Goal: Information Seeking & Learning: Learn about a topic

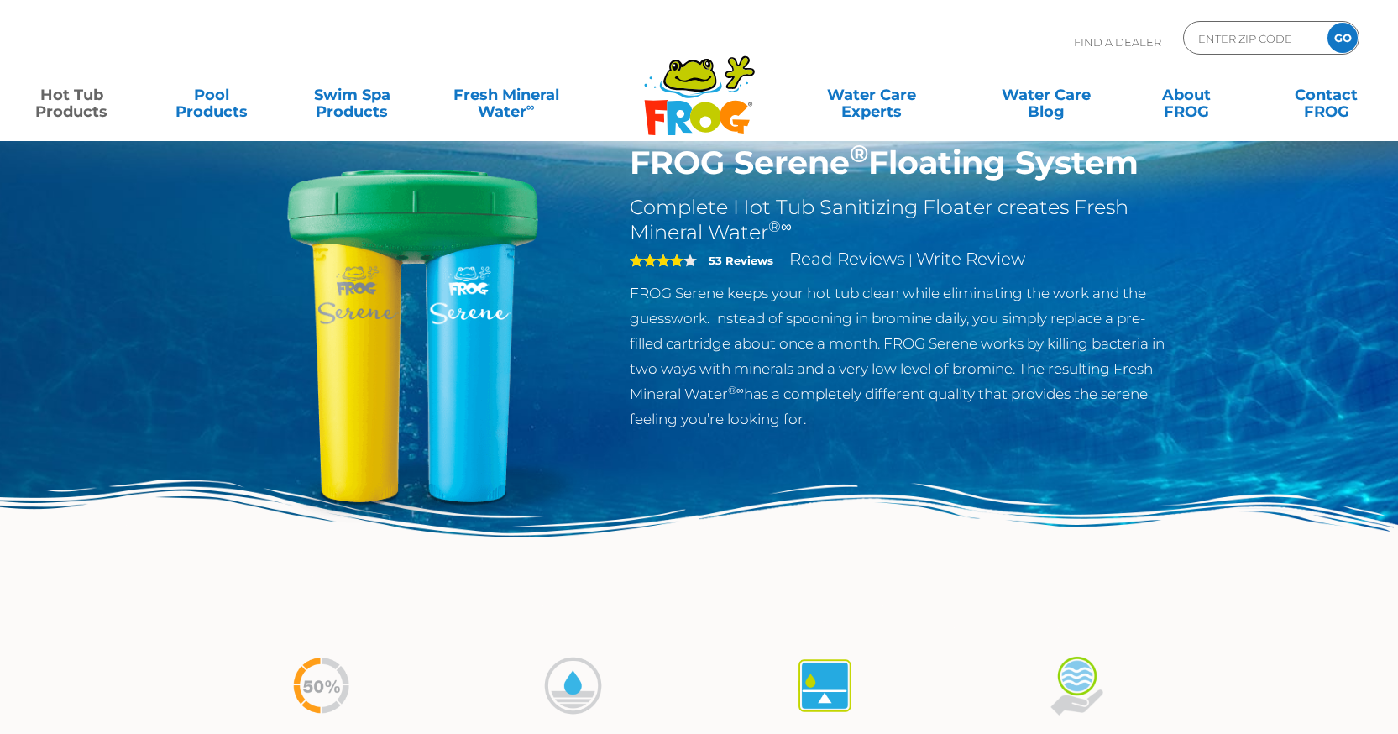
scroll to position [84, 0]
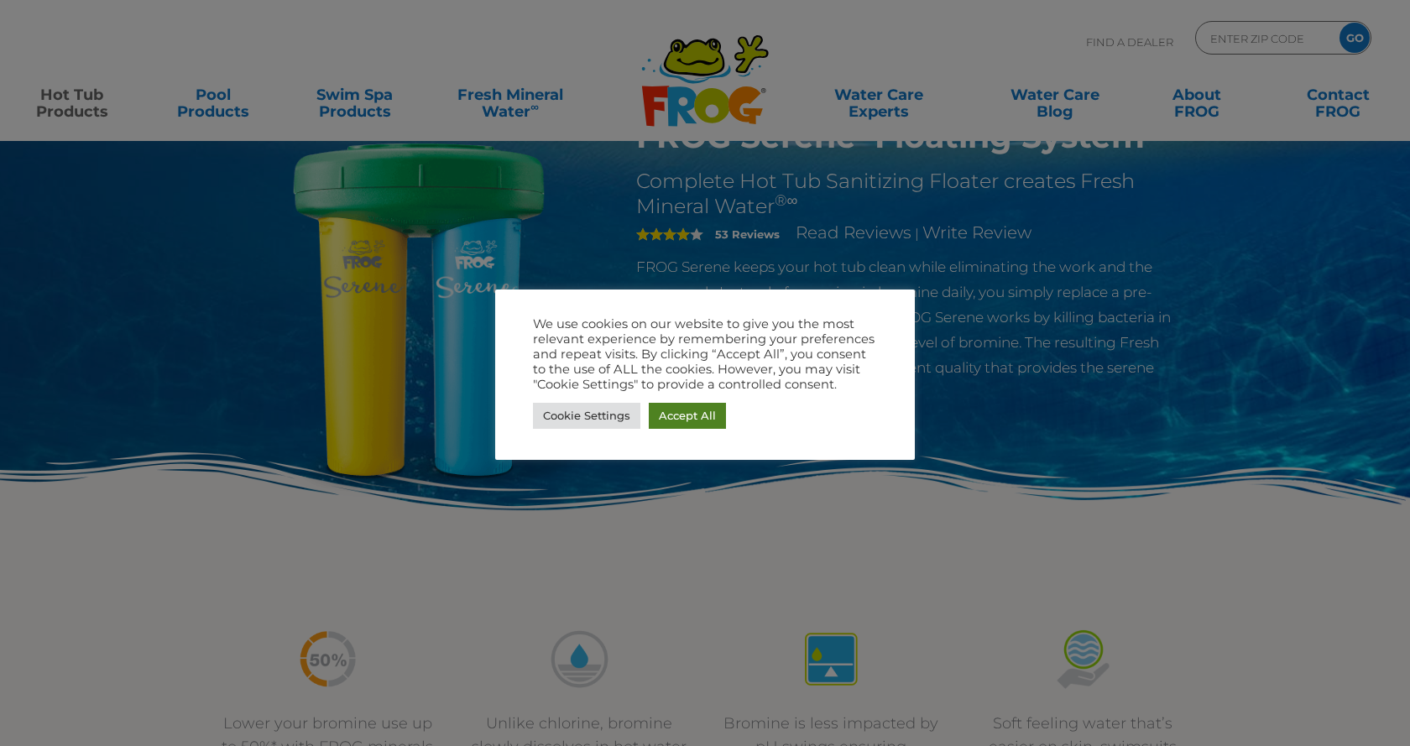
click at [713, 425] on link "Accept All" at bounding box center [687, 416] width 77 height 26
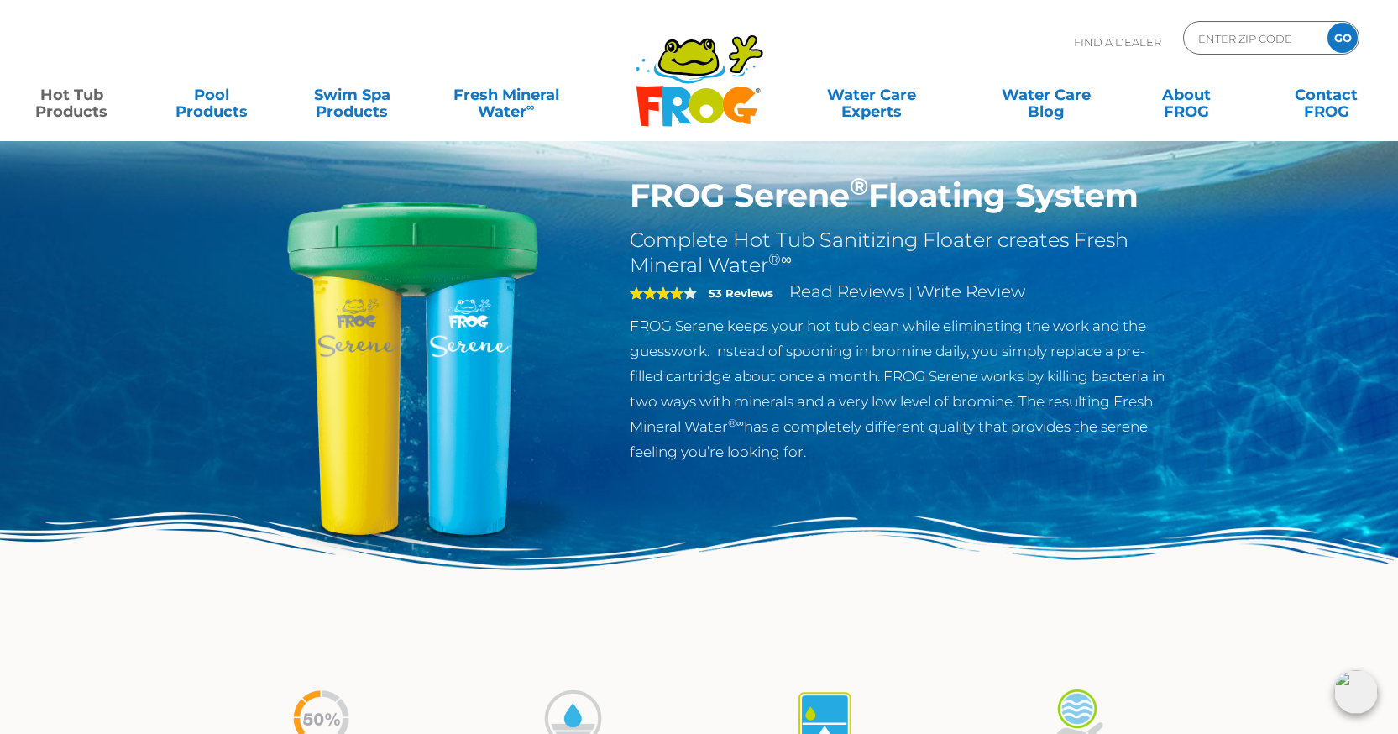
scroll to position [0, 0]
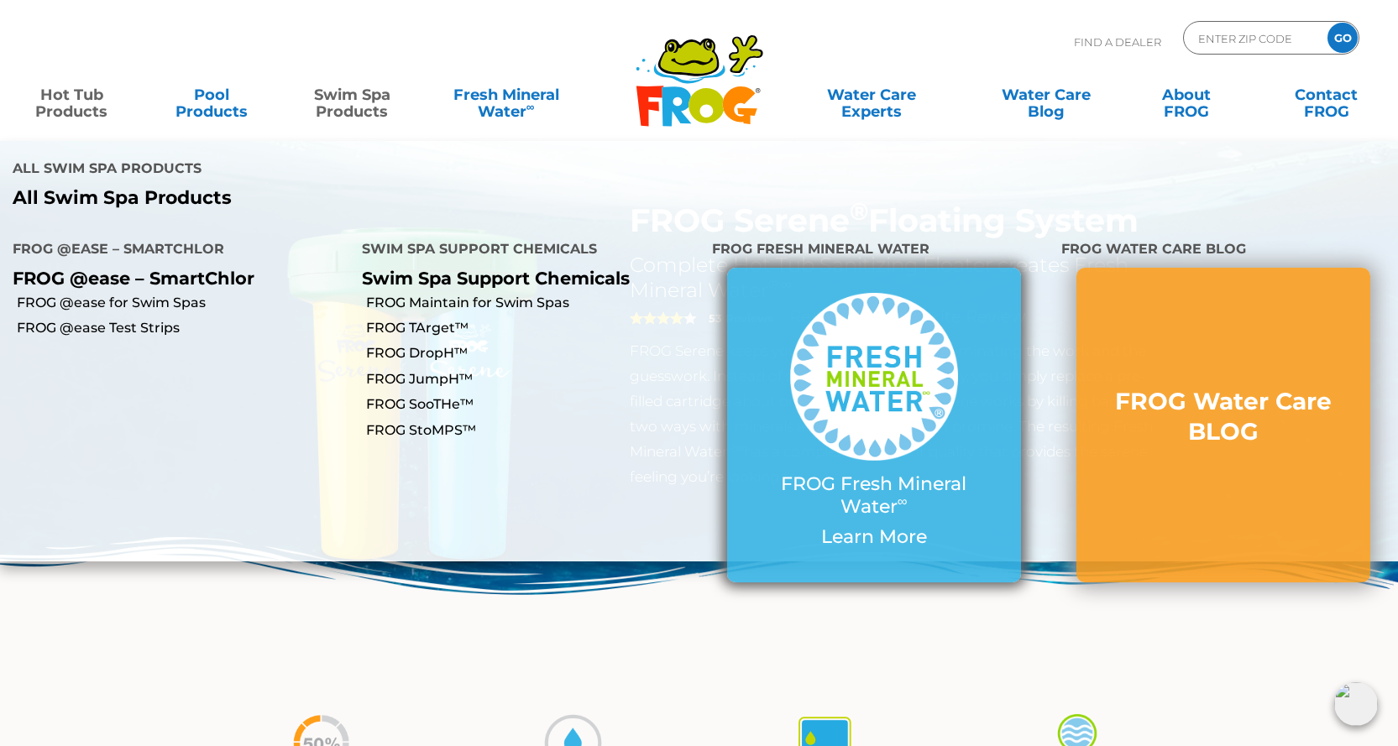
click at [850, 339] on img at bounding box center [874, 377] width 168 height 168
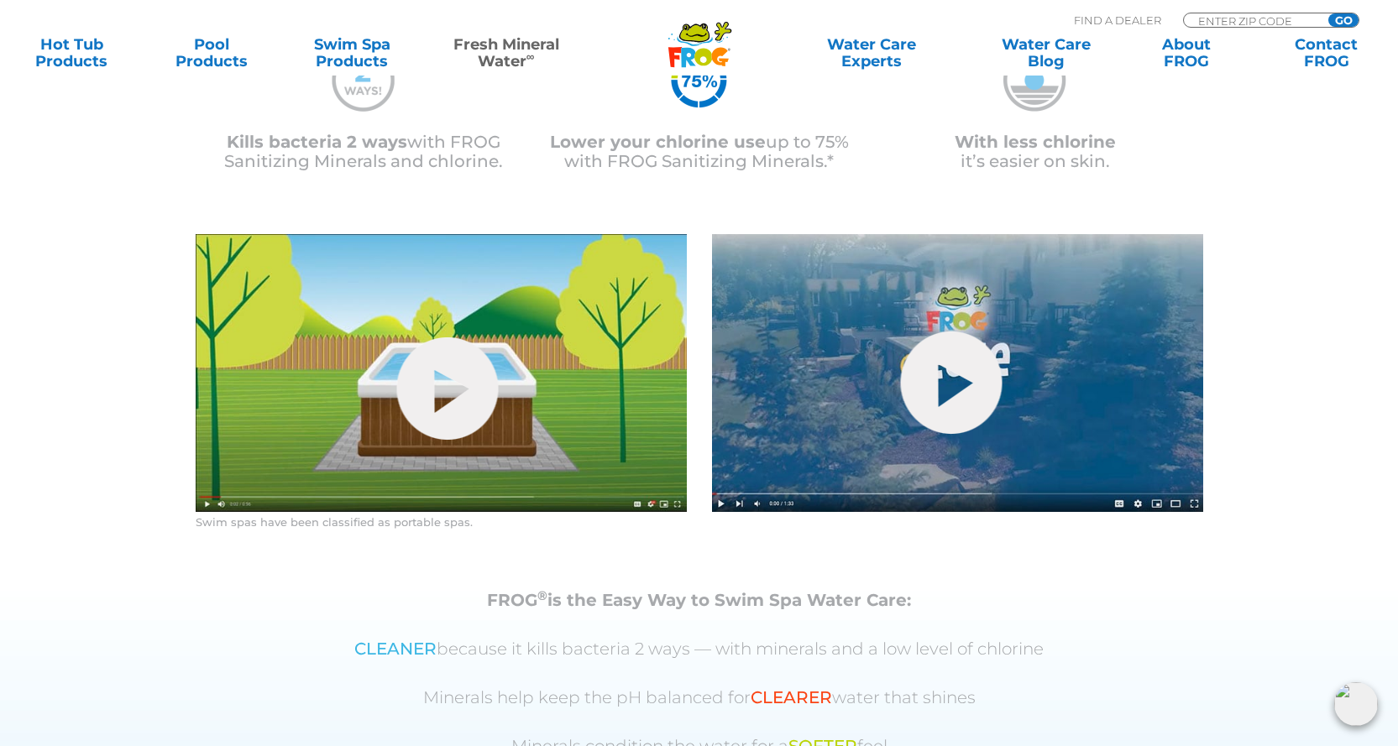
scroll to position [819, 0]
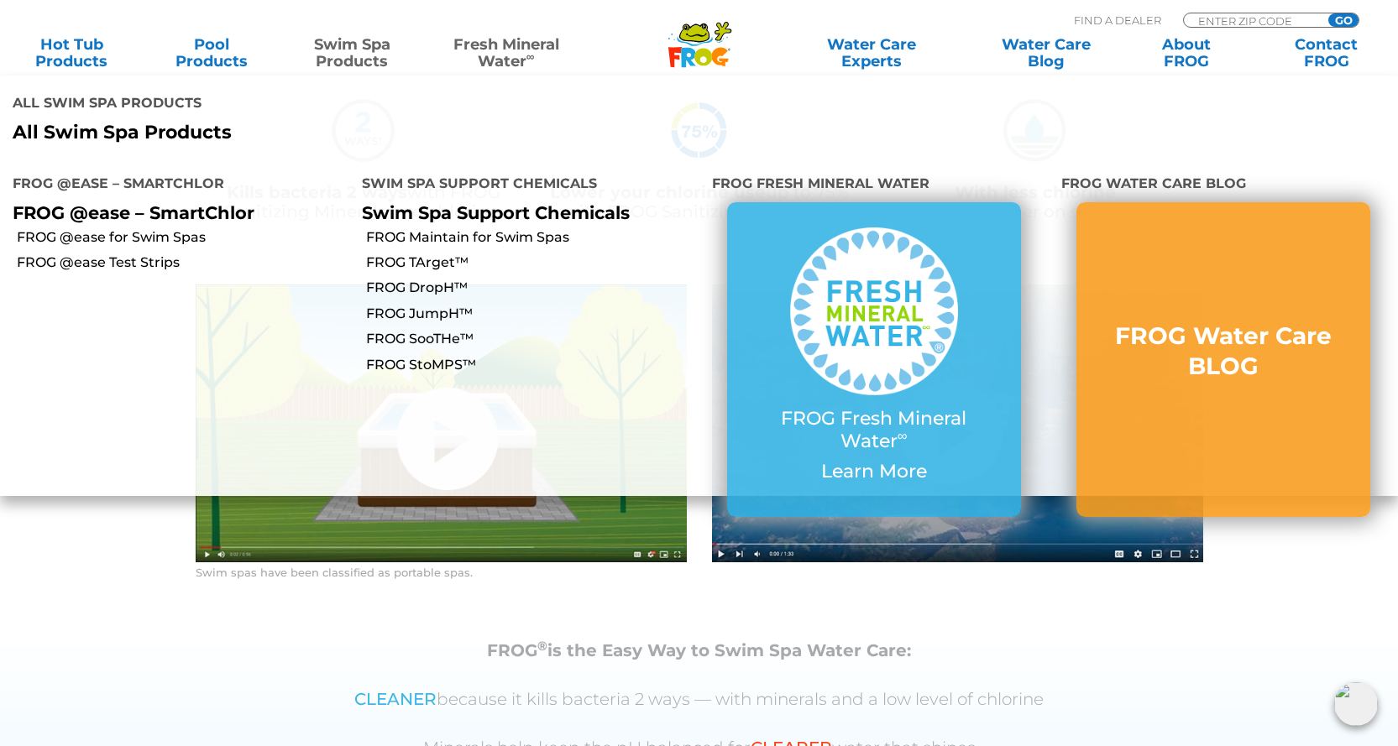
click at [348, 44] on link "Swim Spa Products" at bounding box center [351, 53] width 109 height 34
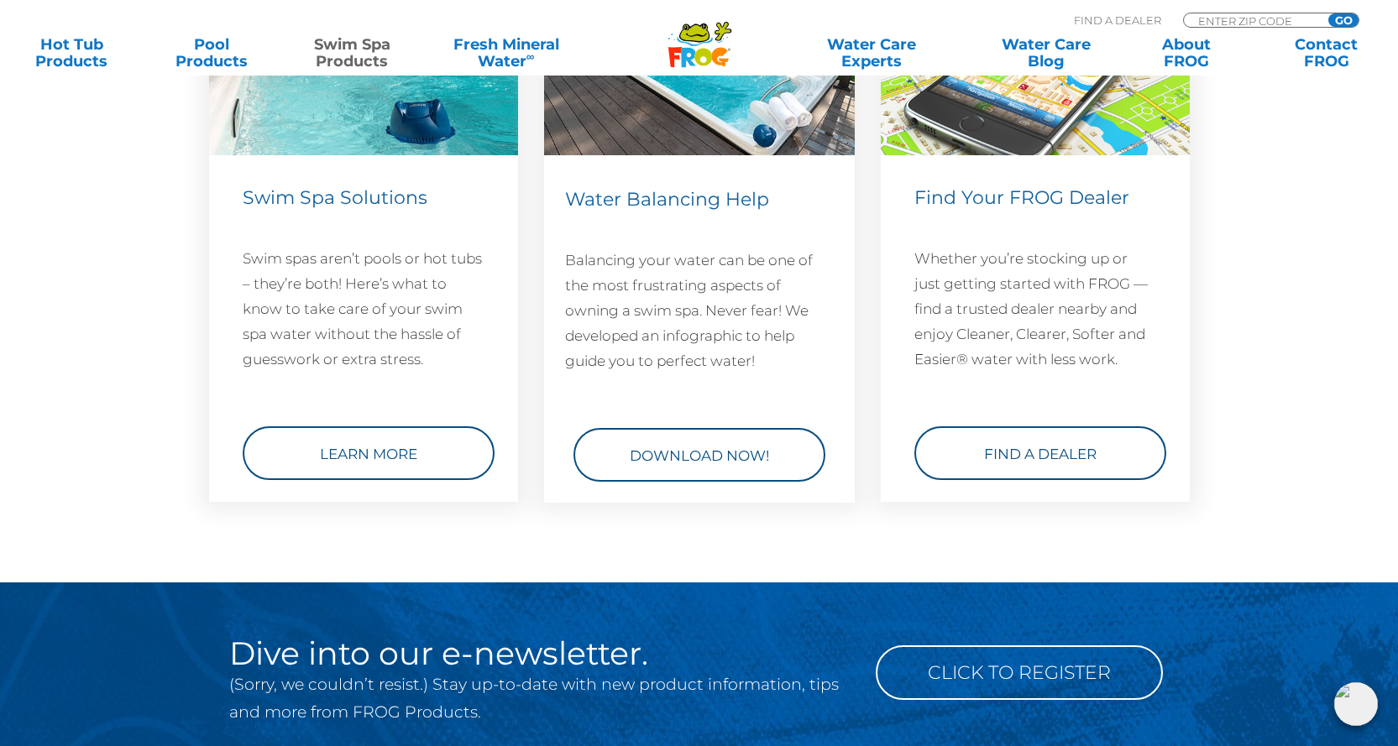
scroll to position [2351, 0]
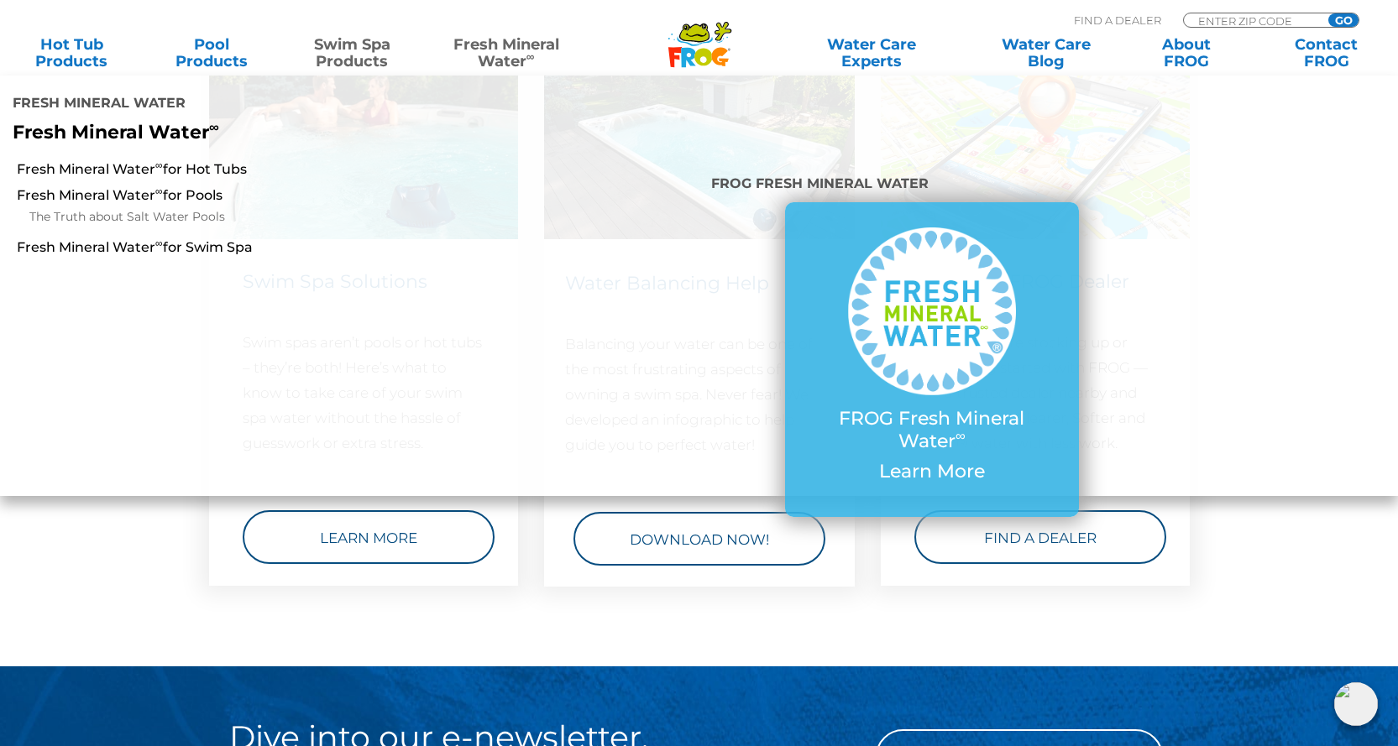
click at [516, 63] on link "Fresh Mineral Water ∞" at bounding box center [505, 53] width 137 height 34
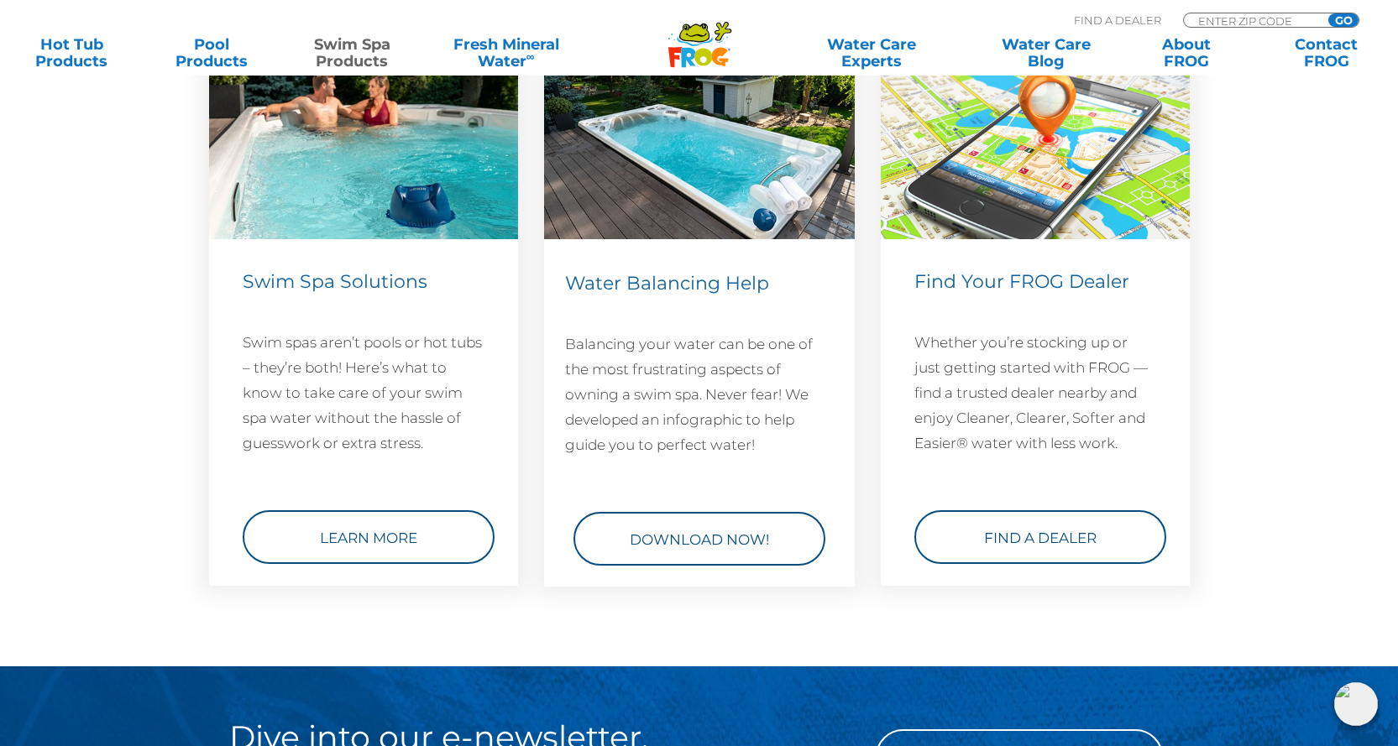
click at [691, 50] on icon at bounding box center [688, 58] width 14 height 20
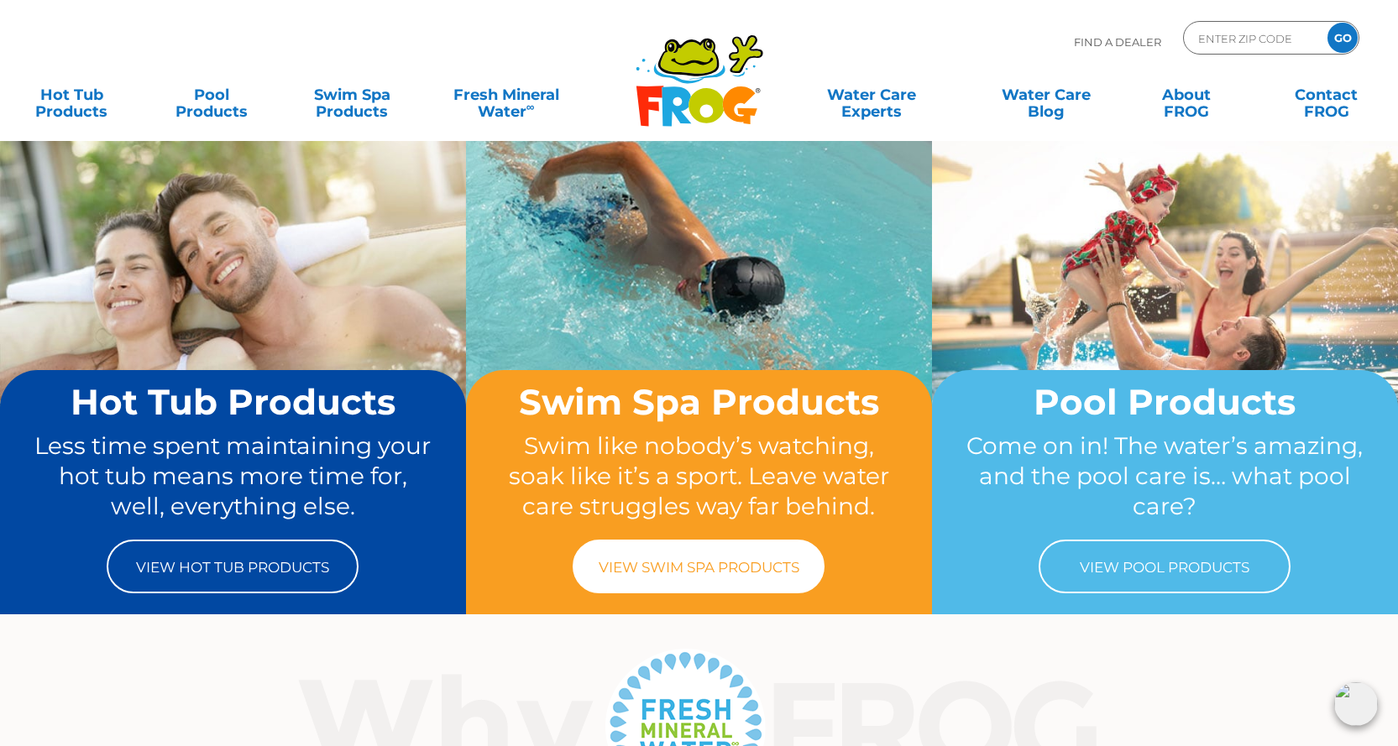
click at [733, 571] on link "View Swim Spa Products" at bounding box center [699, 567] width 252 height 54
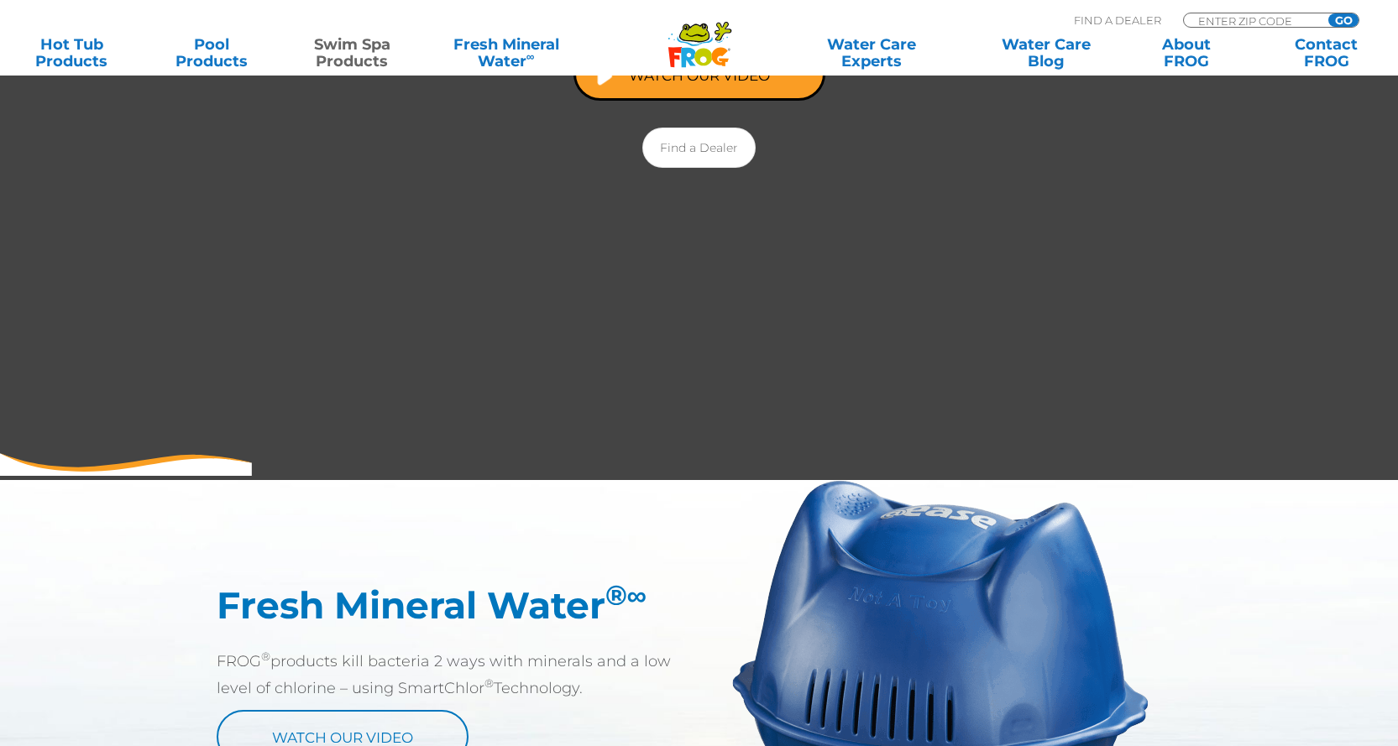
scroll to position [924, 0]
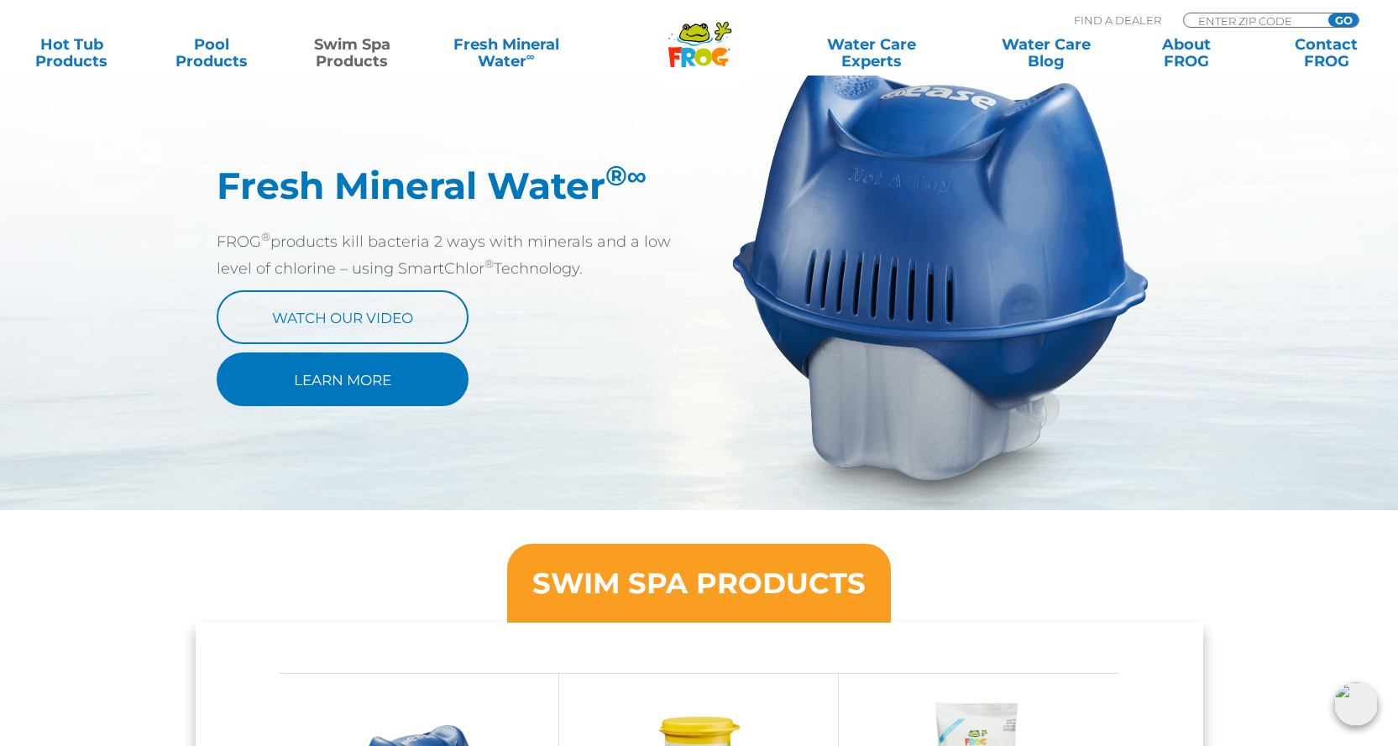
click at [407, 399] on link "Learn More" at bounding box center [343, 380] width 252 height 54
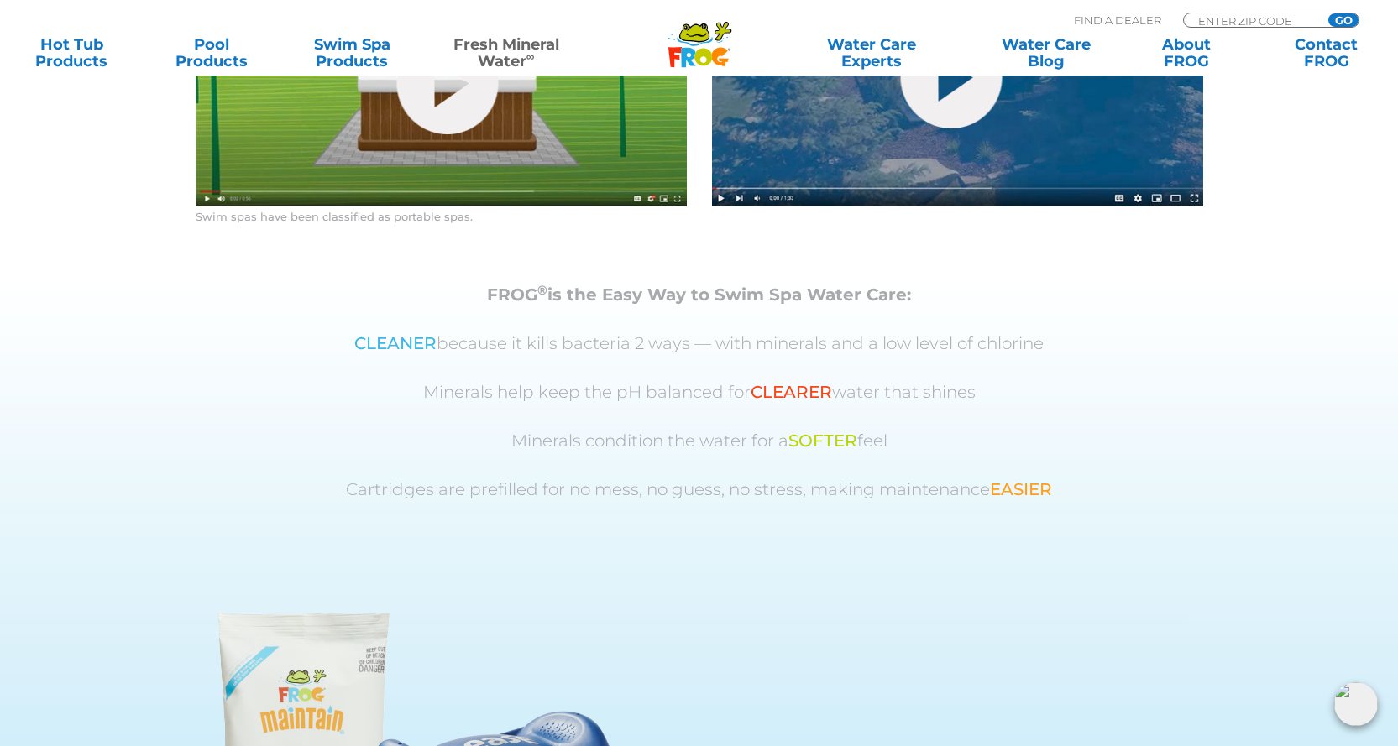
scroll to position [1427, 0]
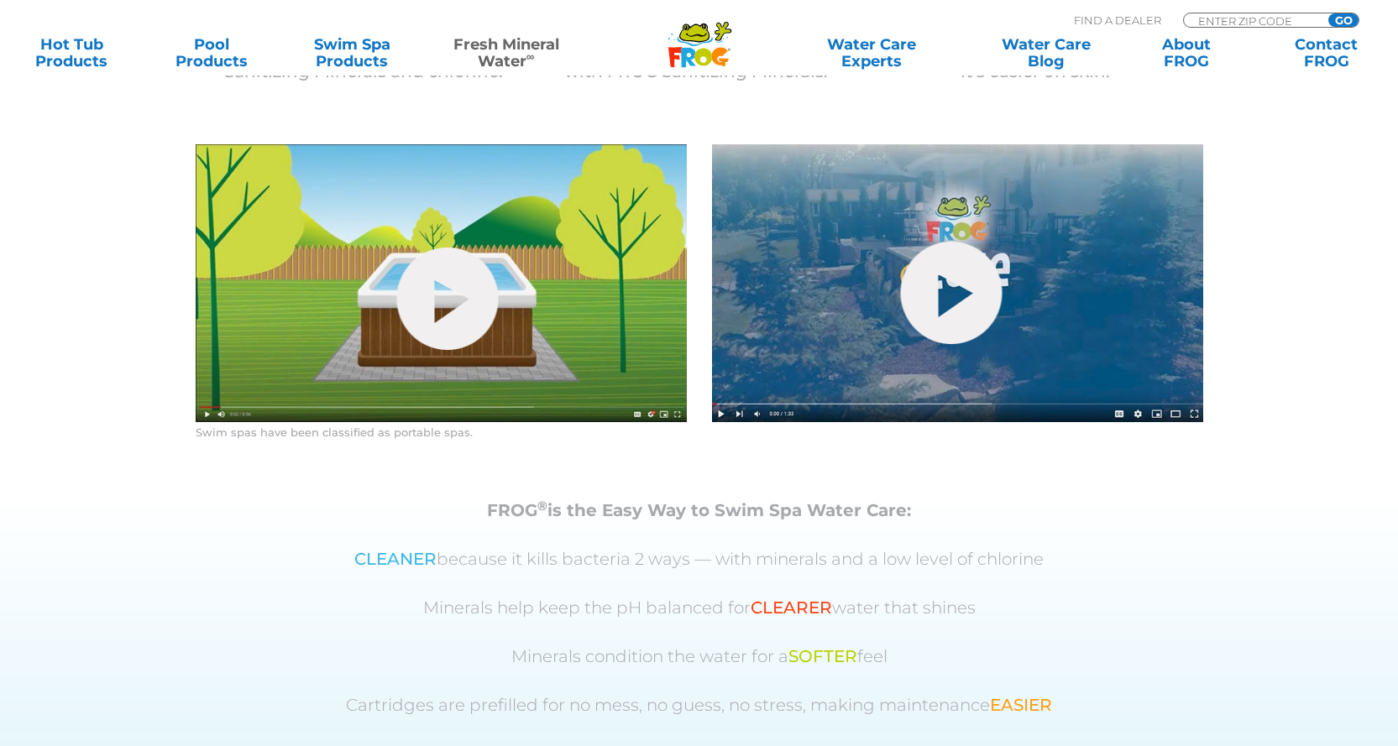
scroll to position [819, 0]
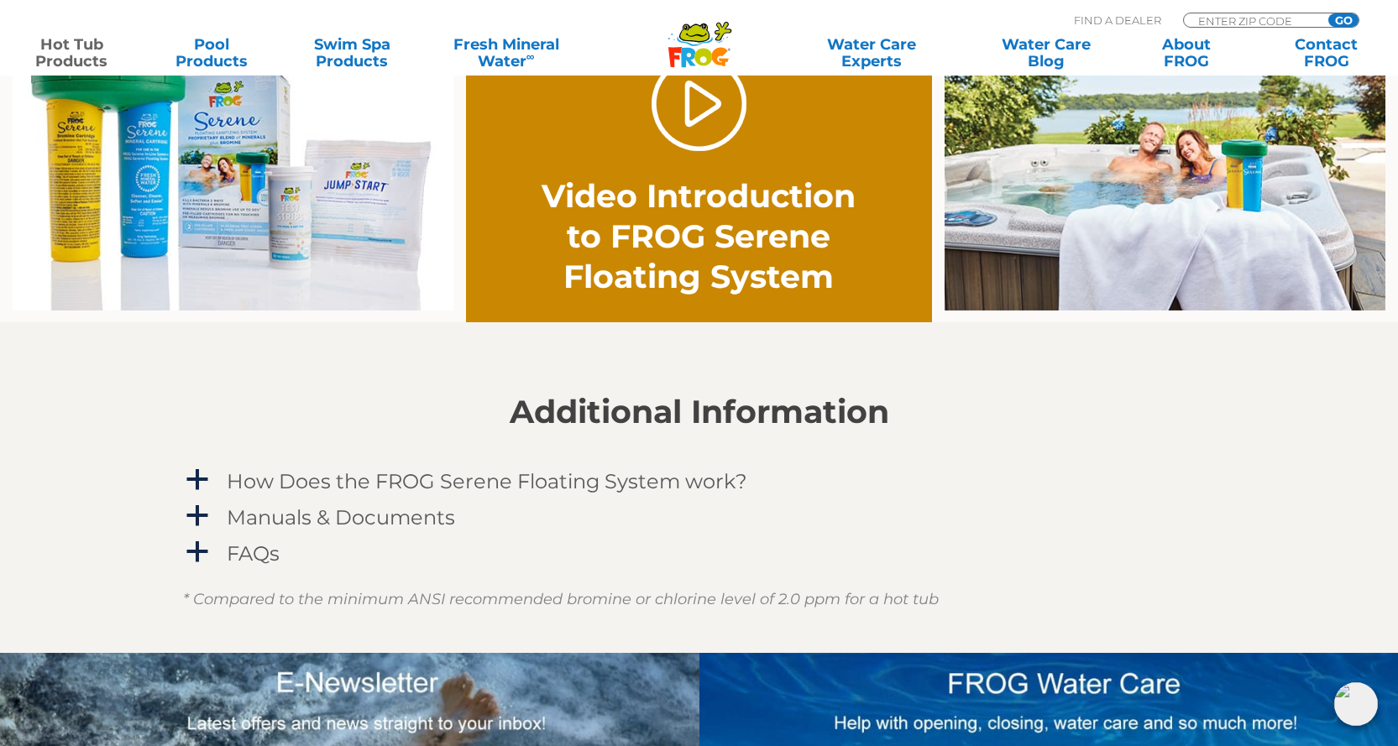
scroll to position [1259, 0]
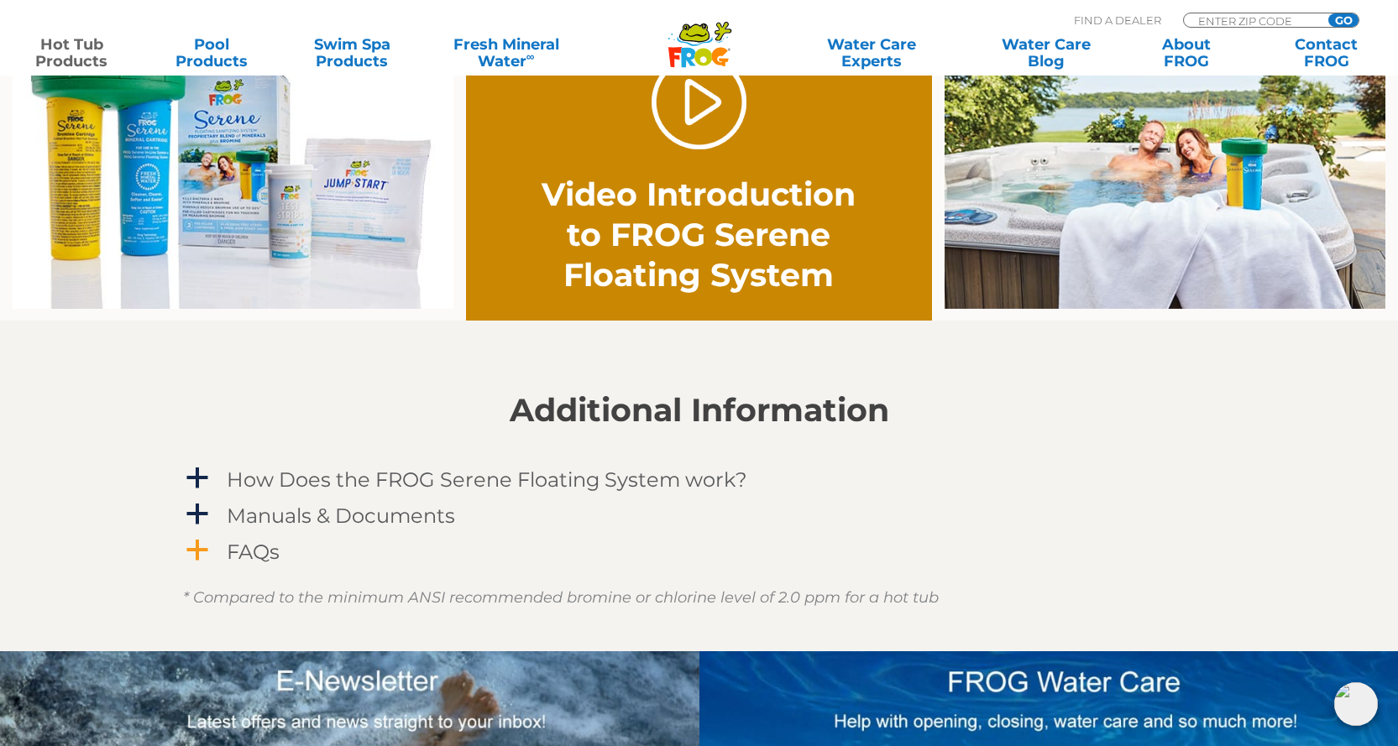
click at [252, 547] on h4 "FAQs" at bounding box center [253, 552] width 53 height 23
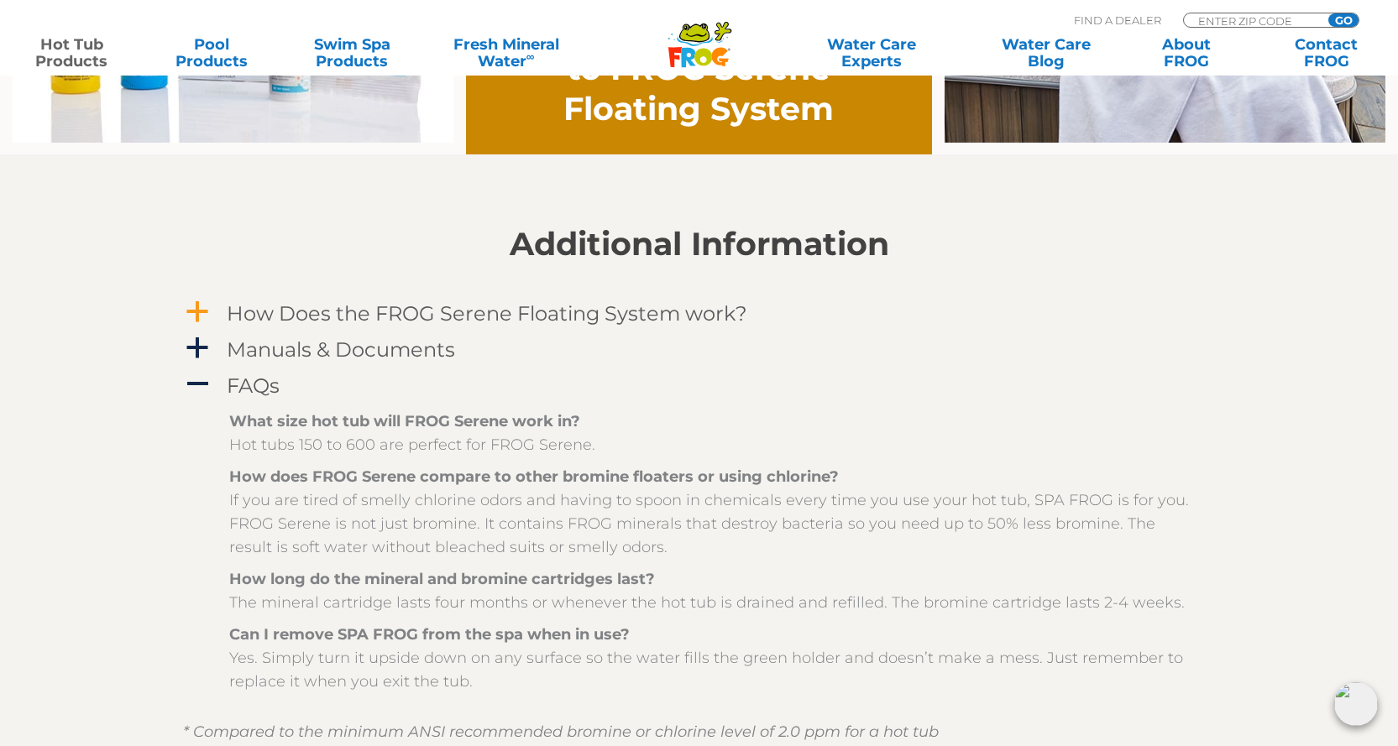
scroll to position [1427, 0]
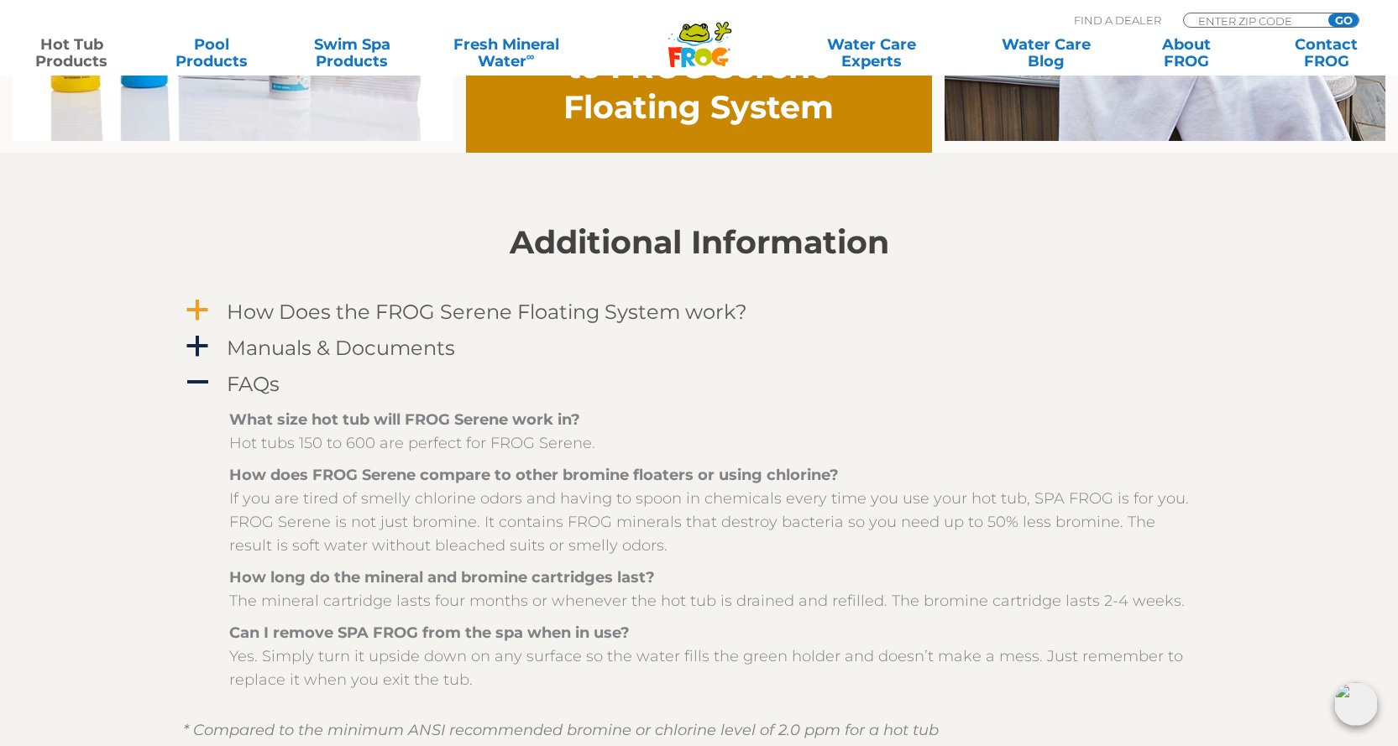
click at [621, 304] on h4 "How Does the FROG Serene Floating System work?" at bounding box center [487, 312] width 521 height 23
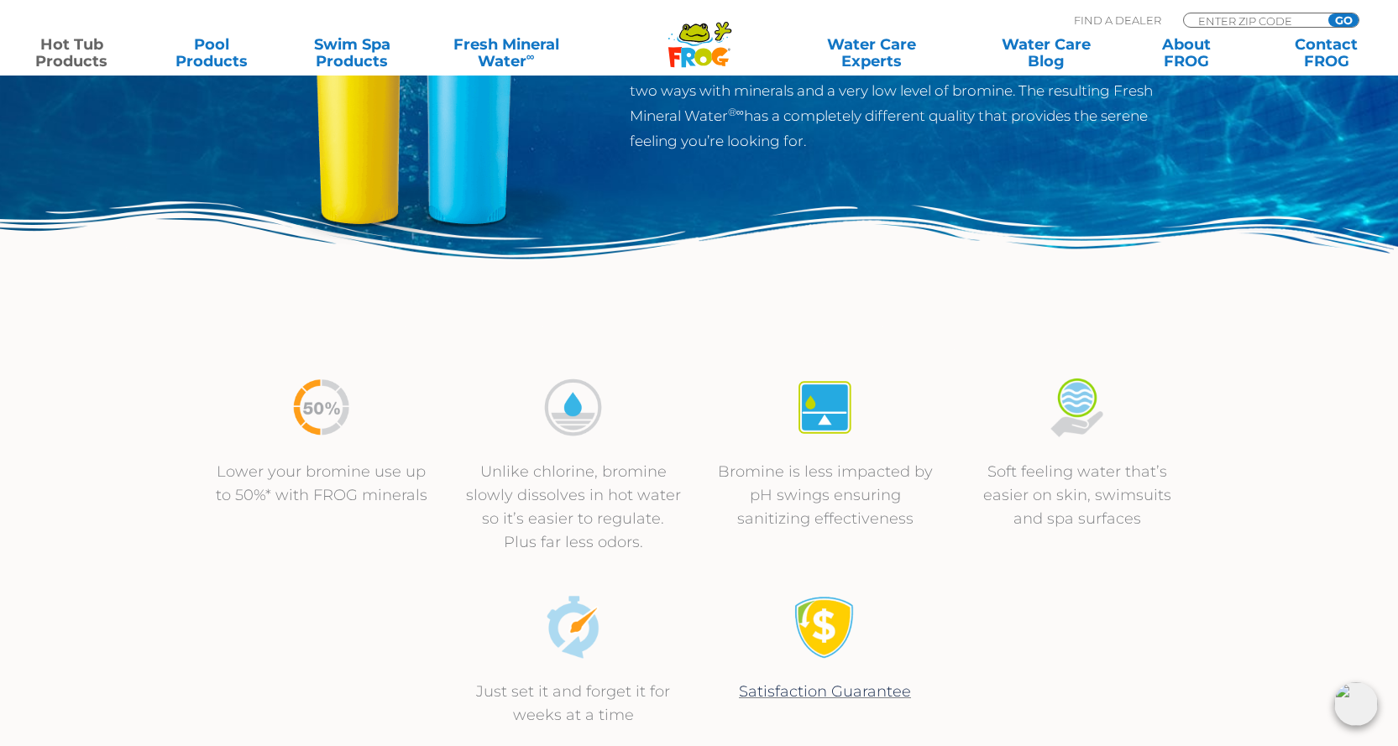
scroll to position [0, 0]
